Goal: Navigation & Orientation: Find specific page/section

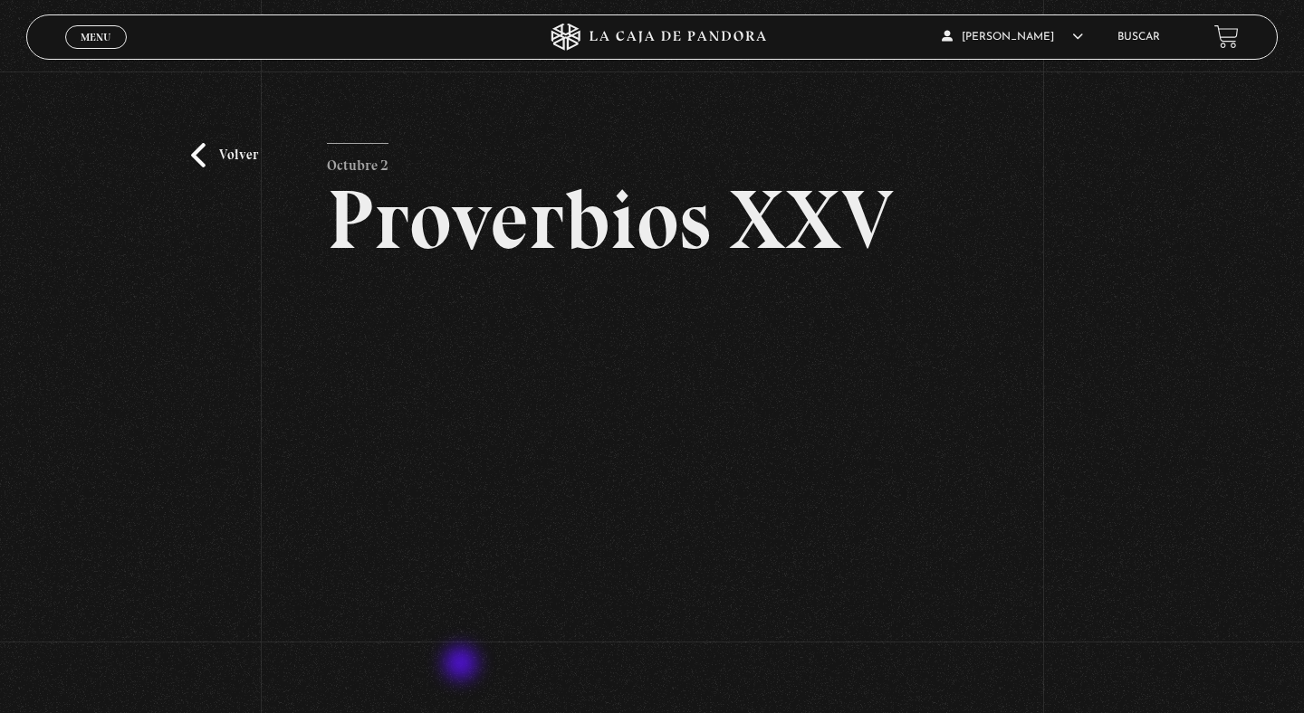
scroll to position [80, 0]
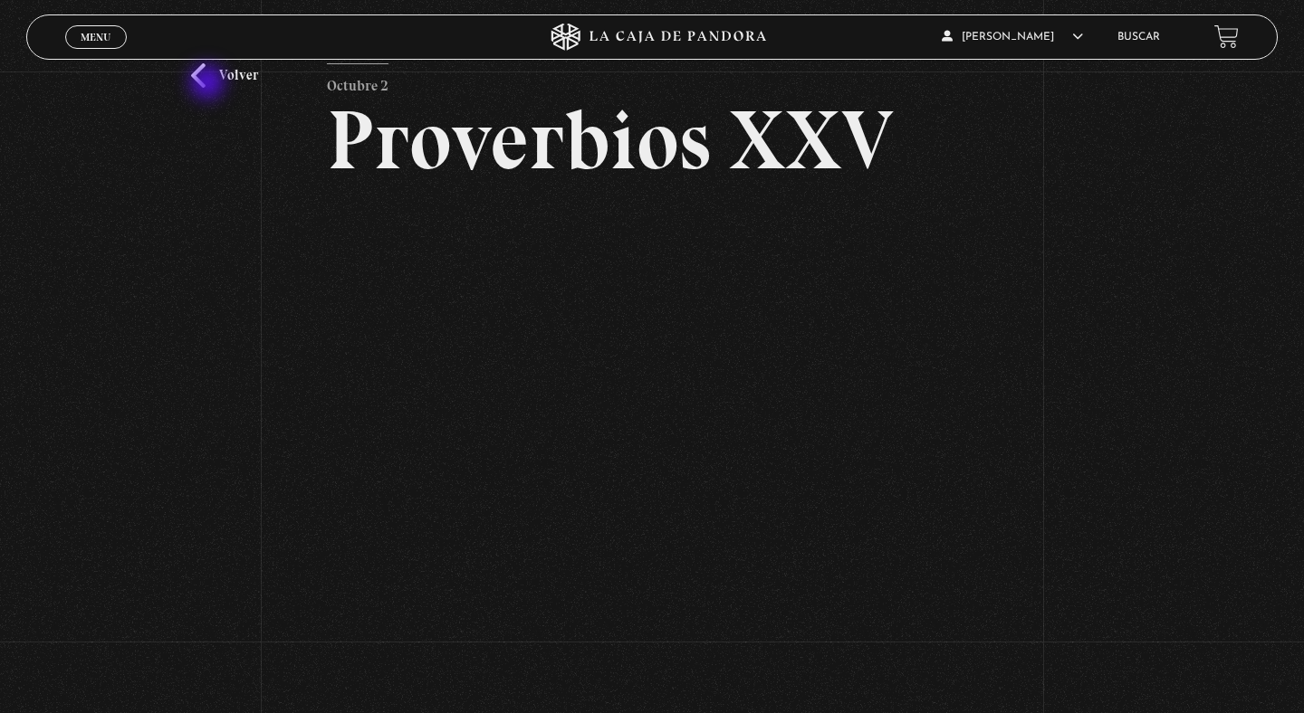
click at [209, 84] on link "Volver" at bounding box center [224, 75] width 67 height 24
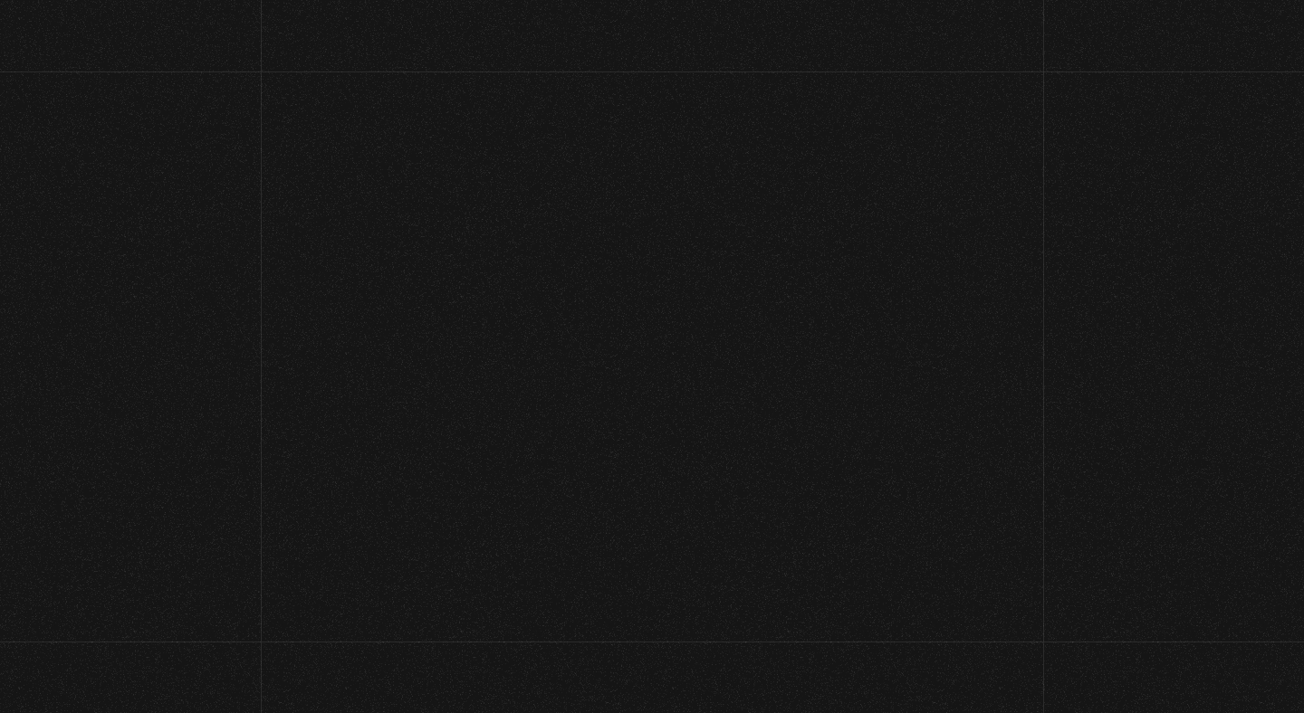
scroll to position [196, 0]
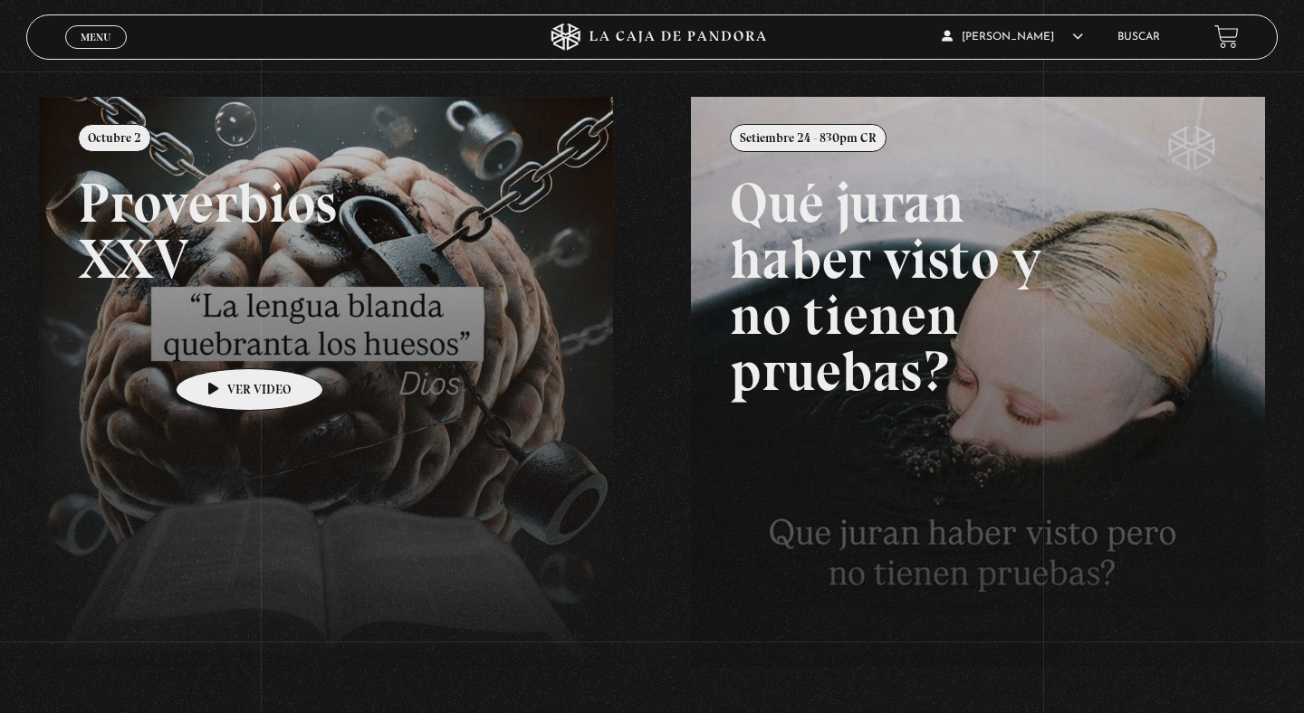
click at [221, 341] on link at bounding box center [691, 453] width 1304 height 713
